Goal: Contribute content

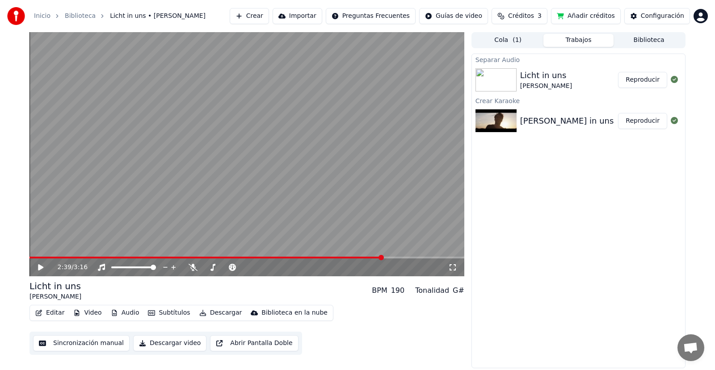
click at [43, 267] on icon at bounding box center [47, 267] width 21 height 7
click at [44, 270] on icon at bounding box center [47, 267] width 21 height 7
click at [175, 346] on button "Descargar video" at bounding box center [169, 343] width 73 height 16
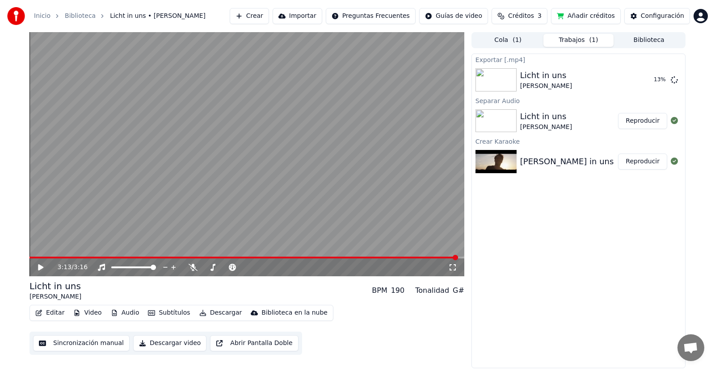
click at [42, 272] on div "3:13 / 3:16" at bounding box center [246, 267] width 427 height 9
click at [41, 270] on icon at bounding box center [47, 267] width 21 height 7
click at [46, 256] on video at bounding box center [246, 154] width 435 height 244
click at [45, 257] on span at bounding box center [243, 258] width 429 height 2
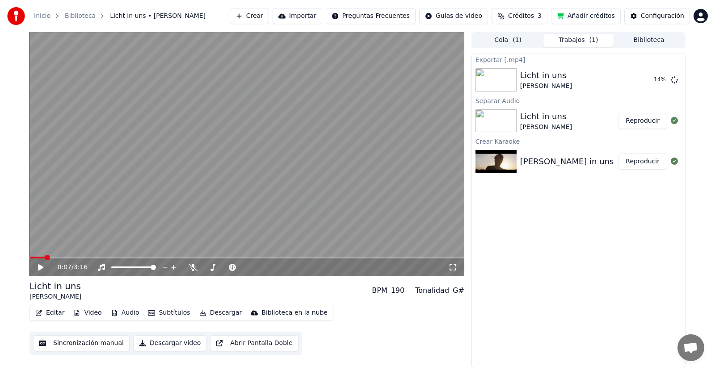
click at [39, 264] on icon at bounding box center [47, 267] width 21 height 7
click at [220, 267] on span at bounding box center [219, 267] width 5 height 5
click at [216, 268] on span at bounding box center [216, 267] width 5 height 5
click at [218, 268] on span at bounding box center [218, 267] width 5 height 5
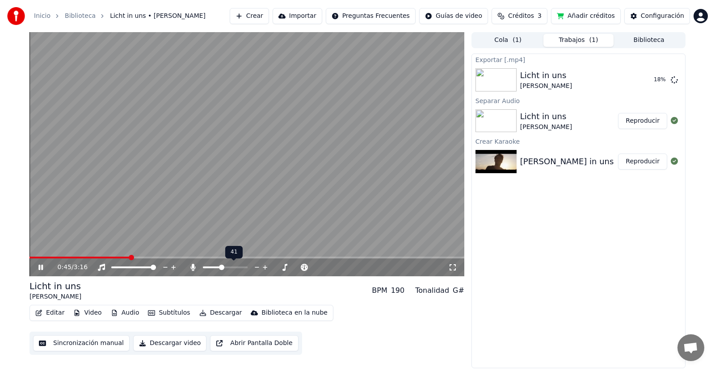
click at [221, 268] on span at bounding box center [221, 267] width 5 height 5
click at [43, 267] on icon at bounding box center [40, 267] width 4 height 5
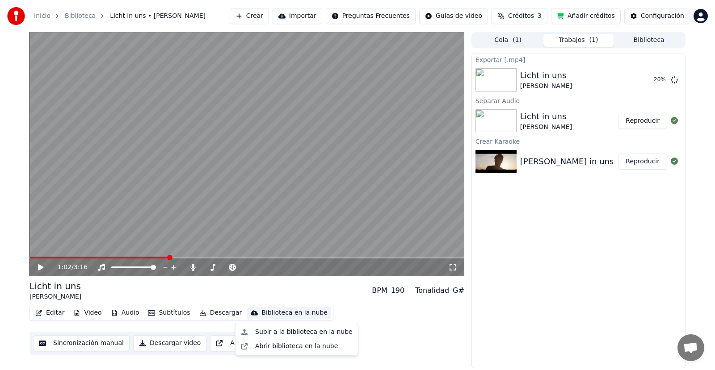
click at [261, 314] on div "Biblioteca en la nube" at bounding box center [294, 313] width 66 height 9
click at [265, 329] on div "Subir a la biblioteca en la nube" at bounding box center [303, 332] width 97 height 9
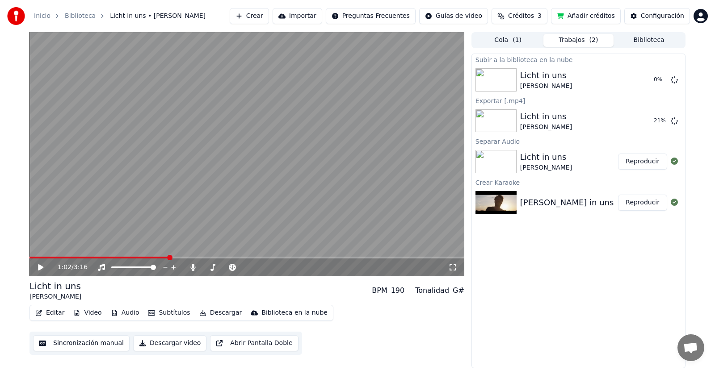
click at [85, 18] on link "Biblioteca" at bounding box center [80, 16] width 31 height 9
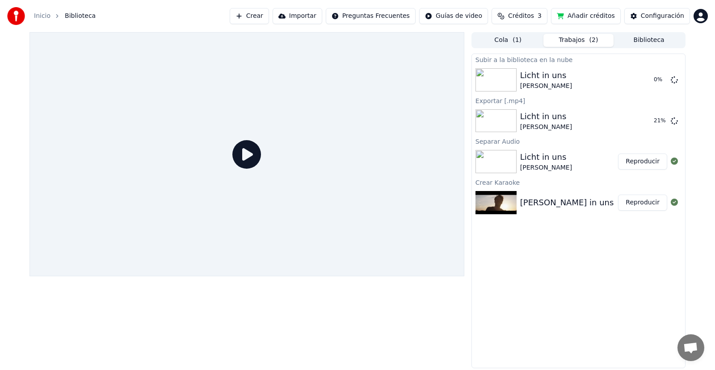
click at [66, 17] on span "Biblioteca" at bounding box center [80, 16] width 31 height 9
click at [305, 17] on button "Importar" at bounding box center [297, 16] width 50 height 16
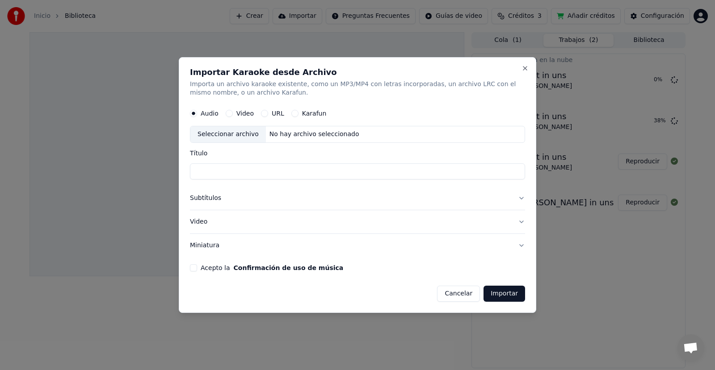
click at [279, 116] on label "URL" at bounding box center [278, 114] width 13 height 6
click at [268, 116] on button "URL" at bounding box center [264, 113] width 7 height 7
paste input "**********"
type input "**********"
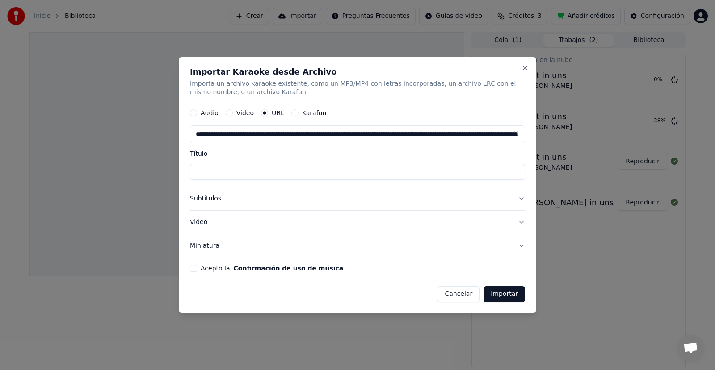
scroll to position [0, 174]
type input "**********"
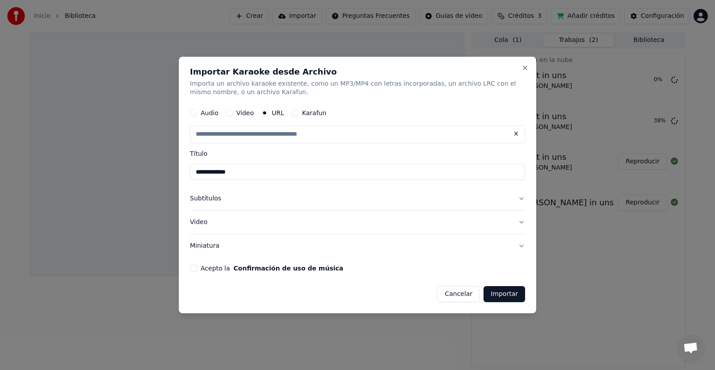
click at [243, 197] on button "Subtítulos" at bounding box center [357, 199] width 335 height 23
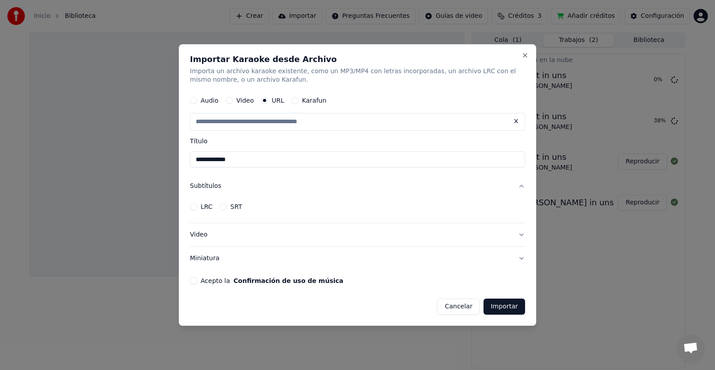
scroll to position [0, 0]
type input "**********"
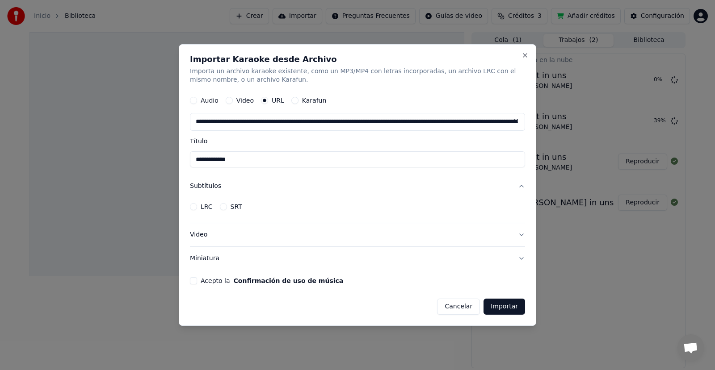
click at [219, 162] on input "**********" at bounding box center [357, 160] width 335 height 16
click at [195, 280] on button "Acepto la Confirmación de uso de música" at bounding box center [193, 280] width 7 height 7
click at [190, 207] on button "LRC" at bounding box center [193, 206] width 7 height 7
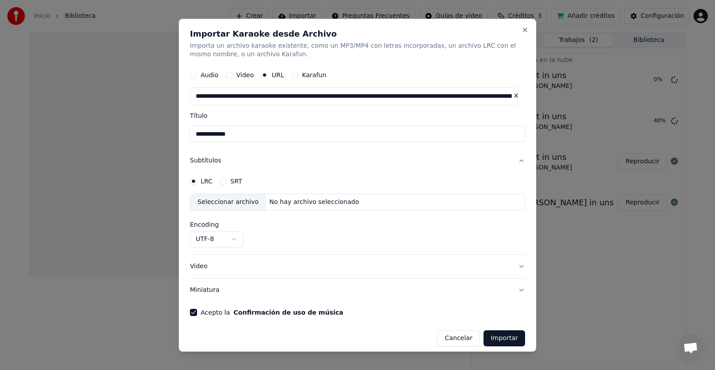
click at [193, 182] on circle "button" at bounding box center [193, 181] width 3 height 3
click at [224, 181] on button "SRT" at bounding box center [223, 181] width 7 height 7
click at [192, 180] on button "LRC" at bounding box center [193, 181] width 7 height 7
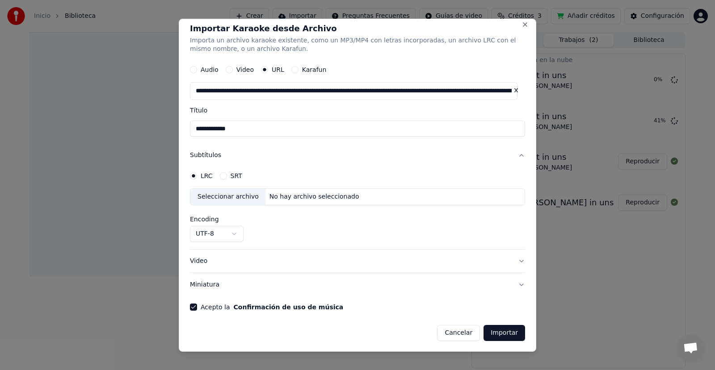
scroll to position [6, 0]
click at [461, 325] on button "Cancelar" at bounding box center [458, 333] width 43 height 16
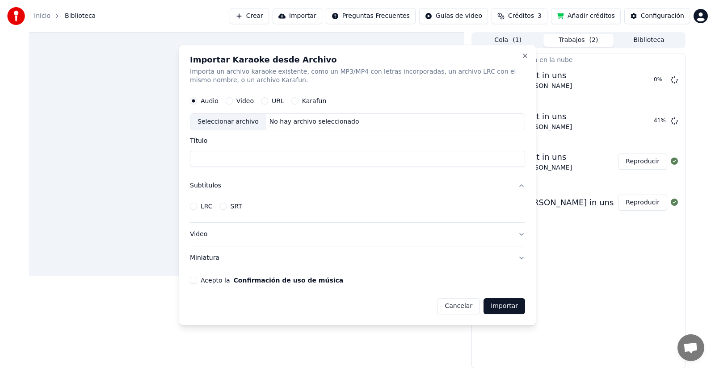
scroll to position [0, 0]
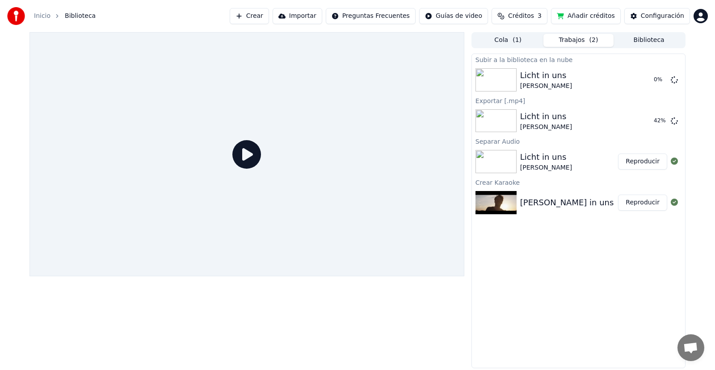
click at [269, 21] on button "Crear" at bounding box center [249, 16] width 39 height 16
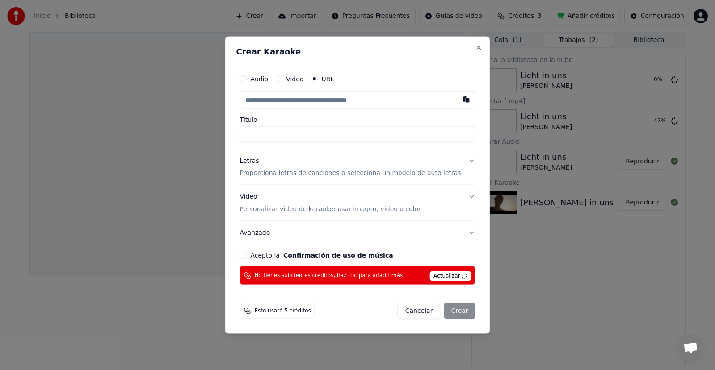
click at [269, 102] on input "text" at bounding box center [356, 100] width 235 height 18
type input "**********"
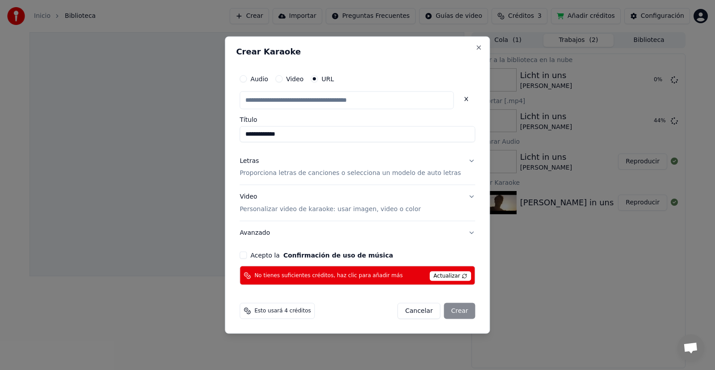
scroll to position [0, 0]
click at [459, 163] on button "Letras Proporciona letras de canciones o selecciona un modelo de auto letras" at bounding box center [356, 167] width 235 height 36
type input "**********"
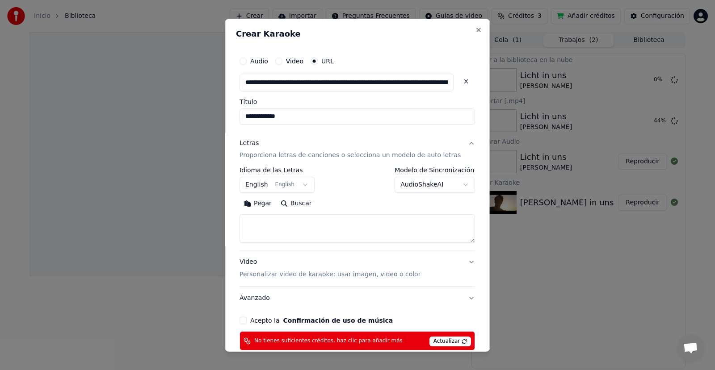
click at [265, 220] on textarea at bounding box center [356, 228] width 235 height 29
click at [301, 184] on button "English English" at bounding box center [276, 185] width 75 height 16
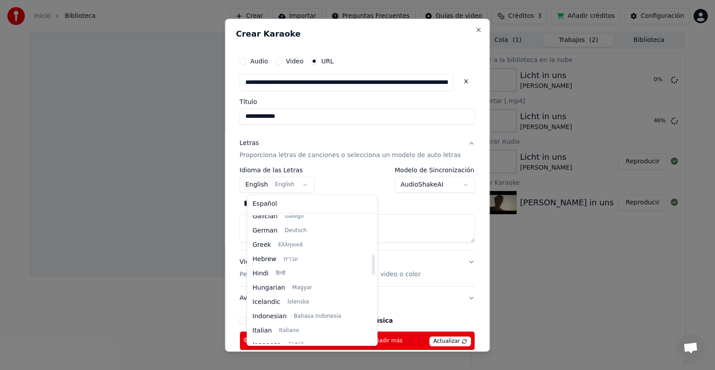
scroll to position [250, 0]
select select "**"
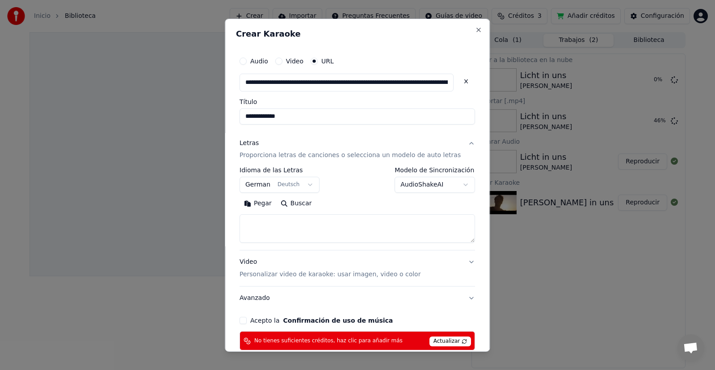
click at [297, 228] on textarea at bounding box center [356, 228] width 235 height 29
click at [295, 230] on textarea at bounding box center [356, 228] width 235 height 29
paste textarea "**********"
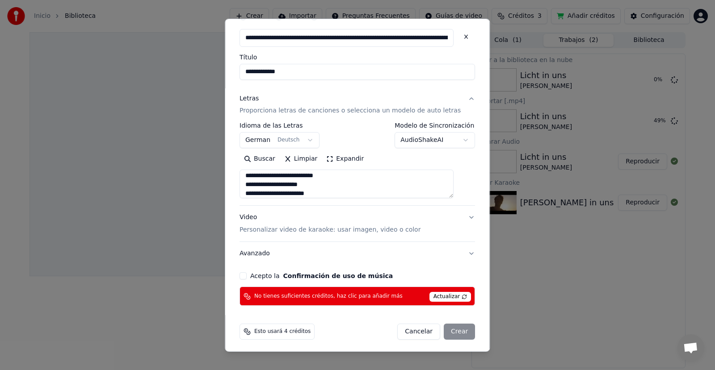
type textarea "**********"
click at [253, 280] on div "Acepto la Confirmación de uso de música" at bounding box center [356, 275] width 235 height 7
click at [247, 275] on button "Acepto la Confirmación de uso de música" at bounding box center [242, 275] width 7 height 7
click at [439, 297] on span "Actualizar" at bounding box center [450, 297] width 42 height 10
click at [448, 333] on div "Cancelar Crear" at bounding box center [436, 332] width 78 height 16
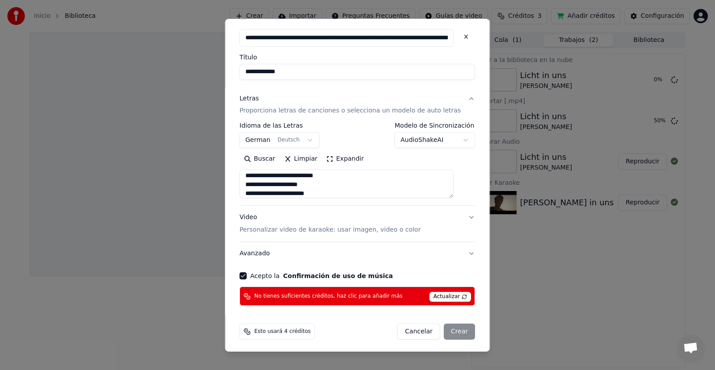
click at [361, 301] on div "No tienes suficientes créditos, haz clic para añadir más Actualizar" at bounding box center [356, 296] width 235 height 19
click at [362, 298] on span "No tienes suficientes créditos, haz clic para añadir más" at bounding box center [328, 296] width 148 height 7
click at [420, 325] on button "Cancelar" at bounding box center [418, 332] width 43 height 16
select select
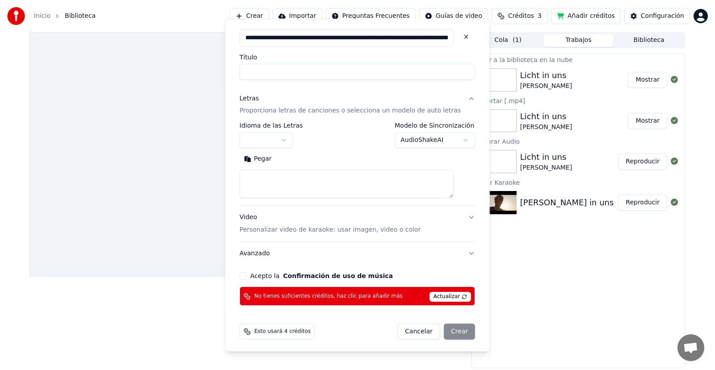
scroll to position [0, 0]
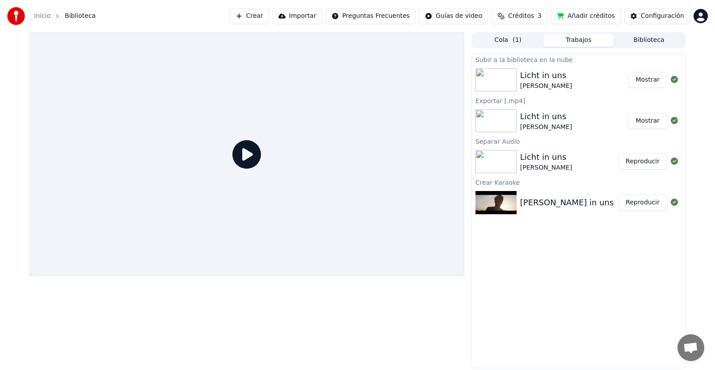
click at [636, 160] on button "Reproducir" at bounding box center [642, 162] width 49 height 16
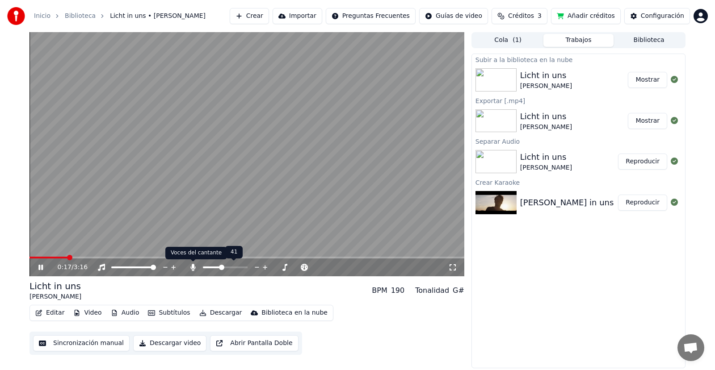
click at [192, 266] on icon at bounding box center [192, 267] width 5 height 7
click at [203, 268] on span at bounding box center [225, 268] width 45 height 2
click at [247, 268] on span at bounding box center [244, 267] width 5 height 5
click at [203, 270] on span at bounding box center [205, 267] width 5 height 5
click at [452, 267] on icon at bounding box center [452, 267] width 9 height 7
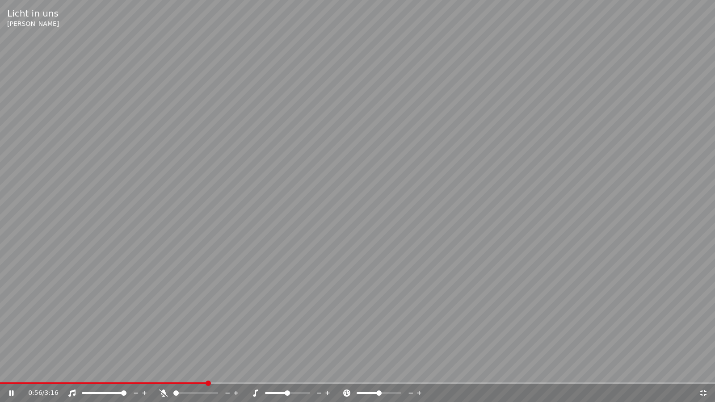
click at [285, 370] on span at bounding box center [286, 392] width 5 height 5
click at [217, 370] on span at bounding box center [214, 392] width 5 height 5
click at [218, 370] on span at bounding box center [215, 392] width 5 height 5
click at [178, 370] on span at bounding box center [175, 393] width 4 height 2
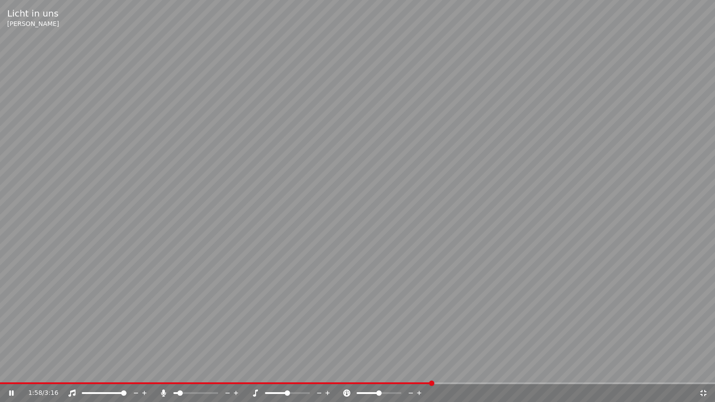
drag, startPoint x: 180, startPoint y: 394, endPoint x: 202, endPoint y: 394, distance: 21.4
click at [202, 370] on div at bounding box center [204, 393] width 72 height 9
click at [12, 370] on icon at bounding box center [17, 392] width 21 height 7
click at [702, 370] on div "2:00 / 3:16" at bounding box center [357, 393] width 715 height 18
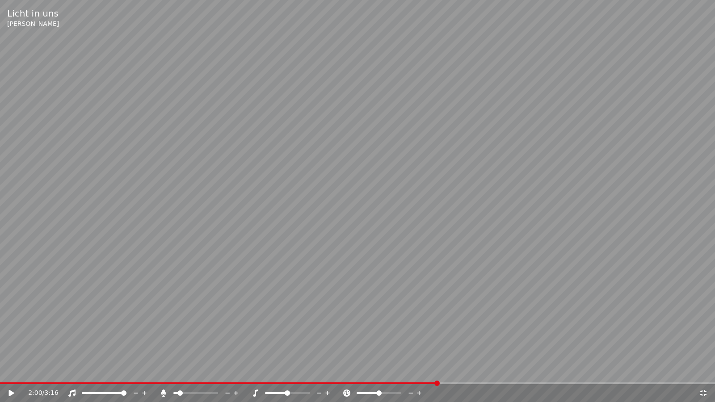
click at [702, 370] on icon at bounding box center [702, 392] width 9 height 7
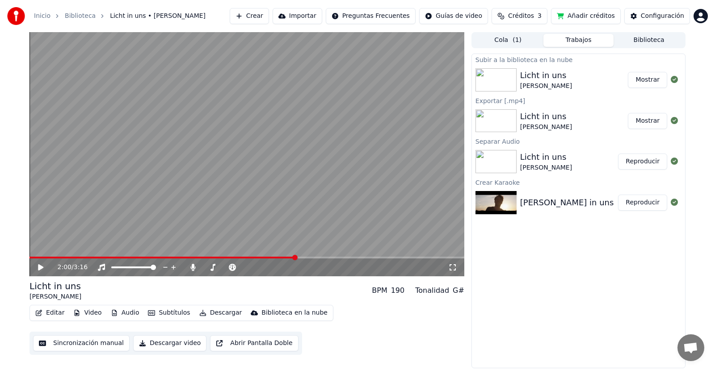
click at [38, 267] on icon at bounding box center [47, 267] width 21 height 7
click at [216, 258] on span at bounding box center [163, 258] width 269 height 2
click at [226, 270] on span at bounding box center [226, 267] width 5 height 5
click at [534, 18] on span "Créditos" at bounding box center [521, 16] width 26 height 9
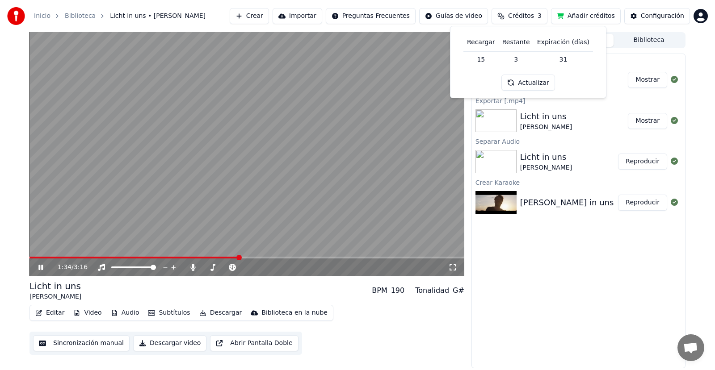
click at [531, 80] on button "Actualizar" at bounding box center [527, 83] width 53 height 16
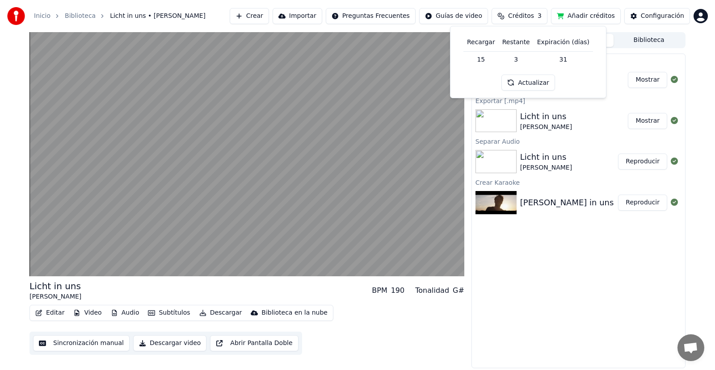
click at [597, 19] on button "Añadir créditos" at bounding box center [586, 16] width 70 height 16
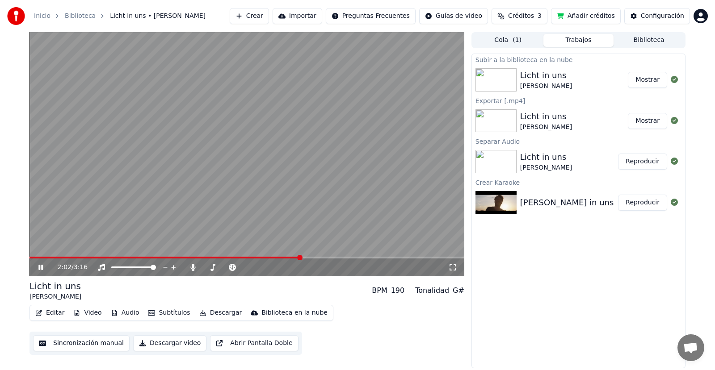
click at [41, 266] on icon at bounding box center [47, 267] width 21 height 7
